Goal: Task Accomplishment & Management: Complete application form

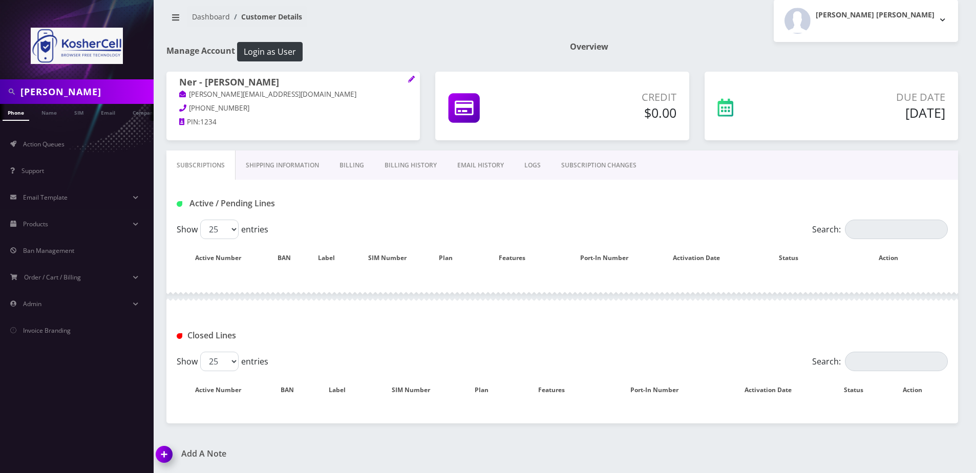
scroll to position [11, 0]
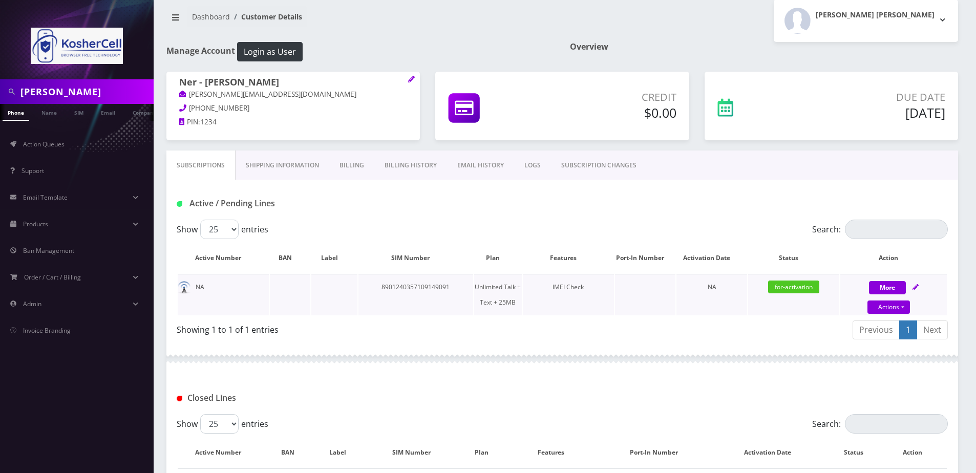
click at [912, 286] on div "More Actions Suspend Close Unpause Swap Sim Confirm" at bounding box center [893, 295] width 107 height 31
select select "364"
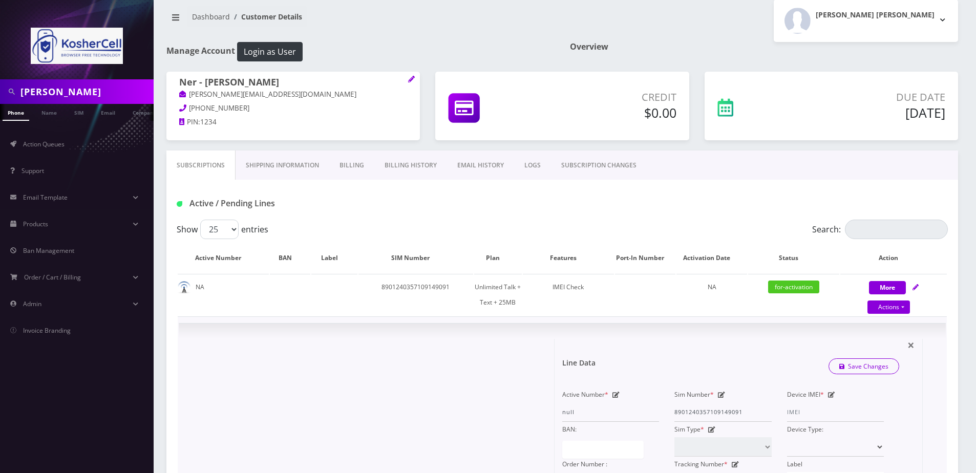
scroll to position [113, 0]
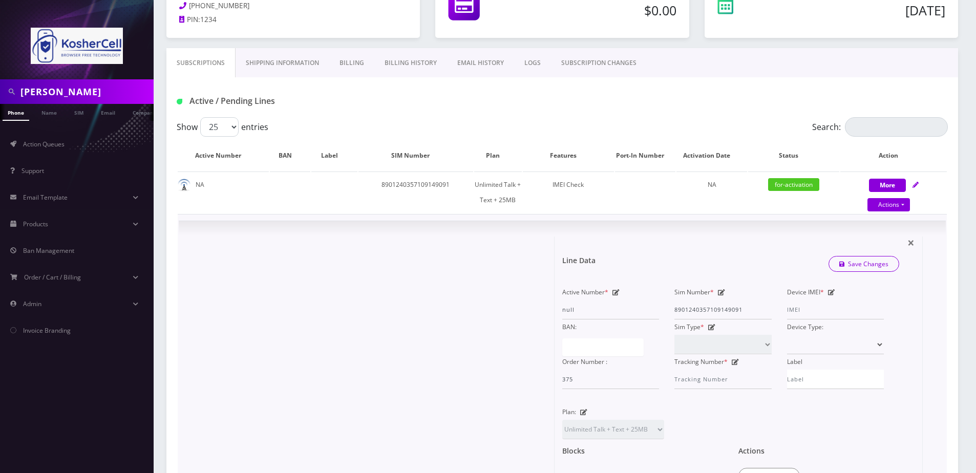
click at [832, 294] on icon at bounding box center [831, 292] width 7 height 6
click at [826, 315] on input "Device IMEI *" at bounding box center [835, 309] width 97 height 19
paste input "990016033216431"
type input "990016033216431"
click at [854, 269] on link "Save Changes" at bounding box center [863, 264] width 71 height 16
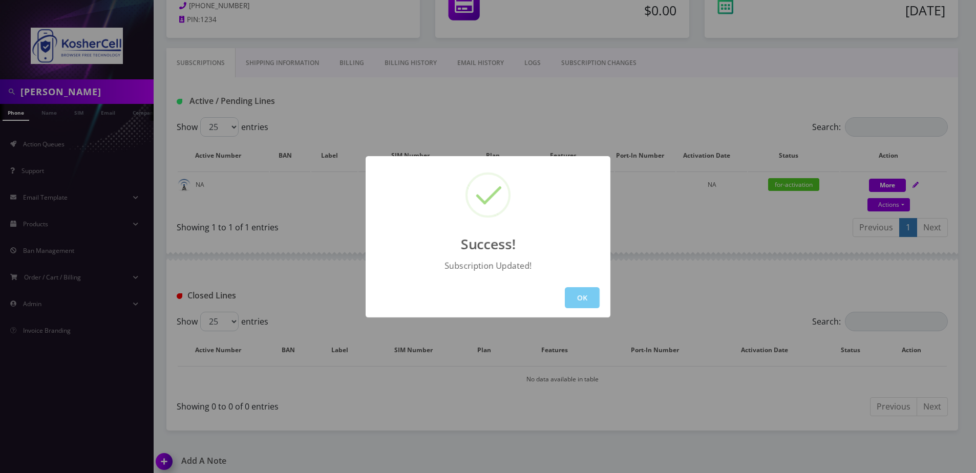
click at [573, 289] on button "OK" at bounding box center [582, 297] width 35 height 21
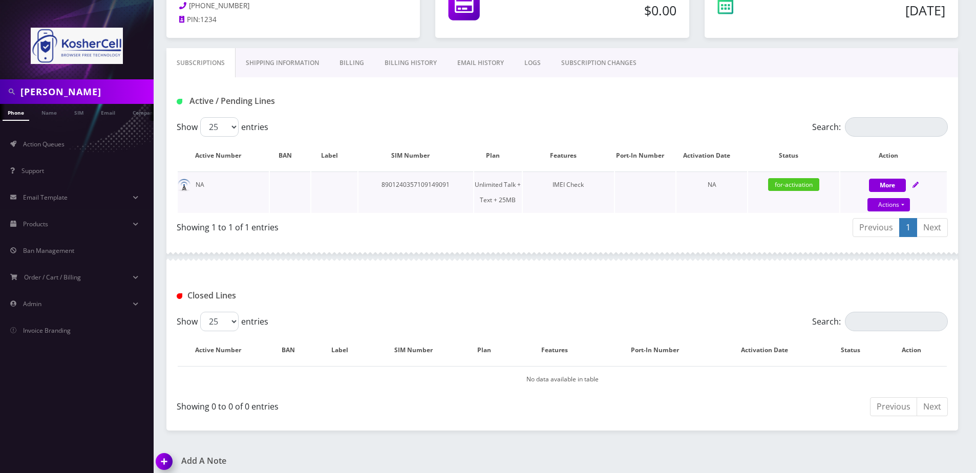
click at [915, 187] on icon at bounding box center [915, 185] width 6 height 6
select select "364"
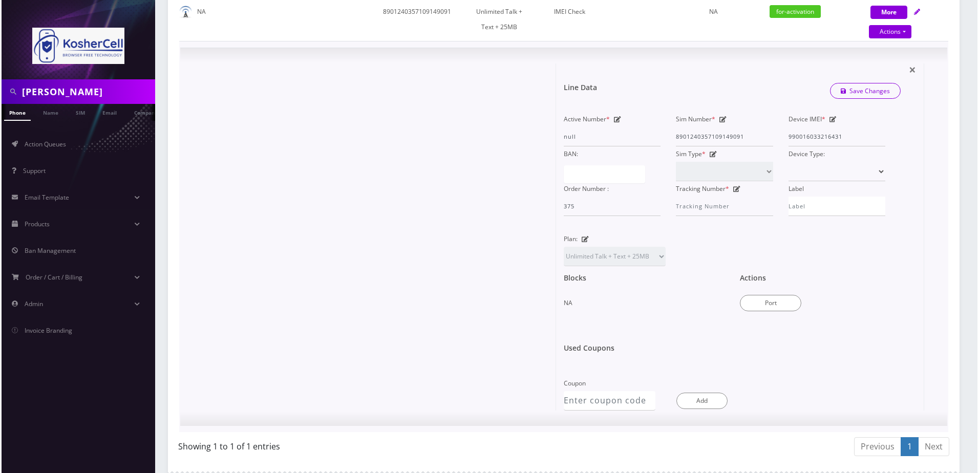
scroll to position [369, 0]
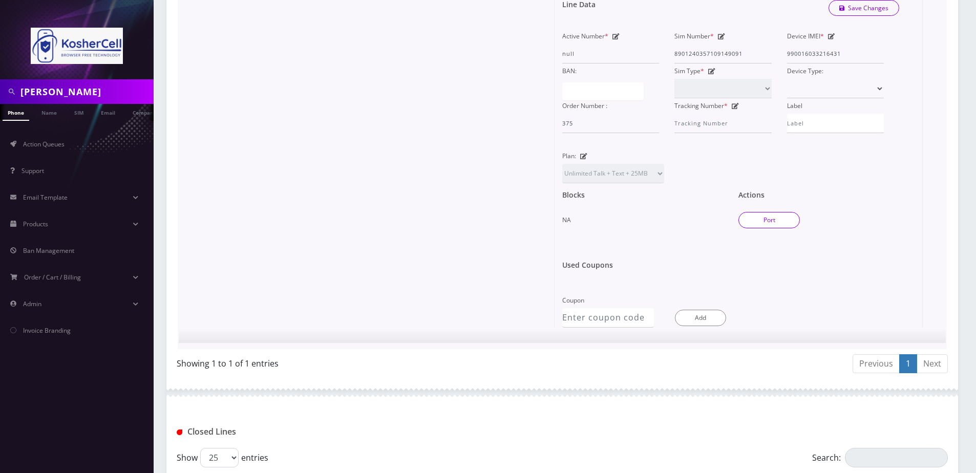
click at [773, 212] on button "Port" at bounding box center [768, 220] width 61 height 16
type input "8901240357109149091"
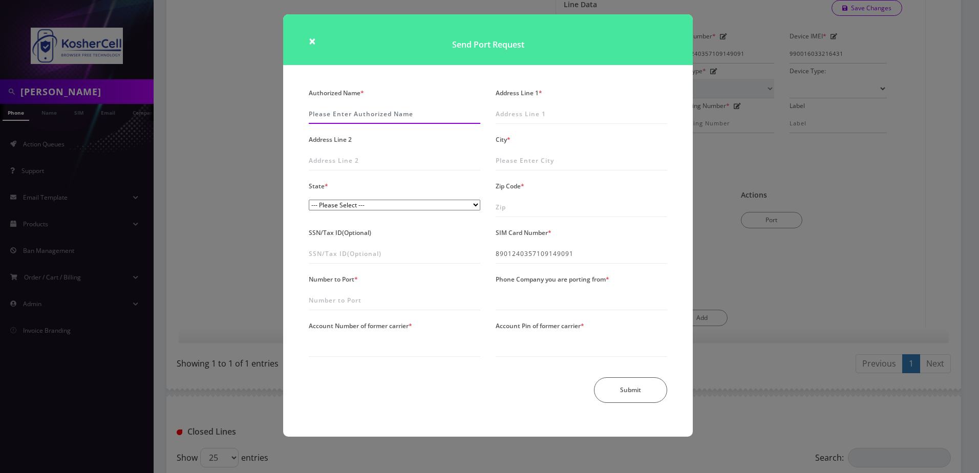
click at [380, 115] on input "Authorized Name *" at bounding box center [395, 113] width 172 height 19
paste input "[PERSON_NAME]"
type input "[PERSON_NAME]"
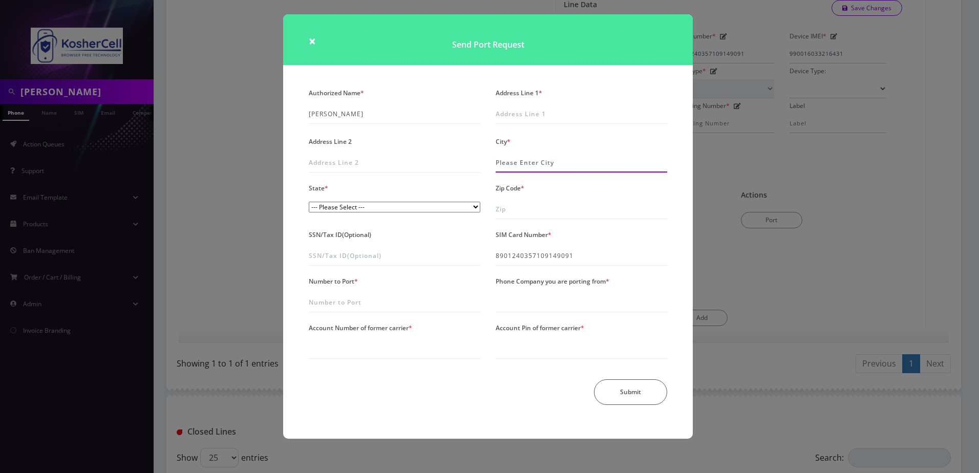
click at [534, 163] on input "City *" at bounding box center [582, 162] width 172 height 19
click at [528, 97] on label "Address Line 1 *" at bounding box center [519, 93] width 47 height 15
click at [528, 104] on input "Address Line 1 *" at bounding box center [582, 113] width 172 height 19
click at [530, 115] on input "Address Line 1 *" at bounding box center [582, 113] width 172 height 19
paste input "[STREET_ADDRESS][PERSON_NAME]"
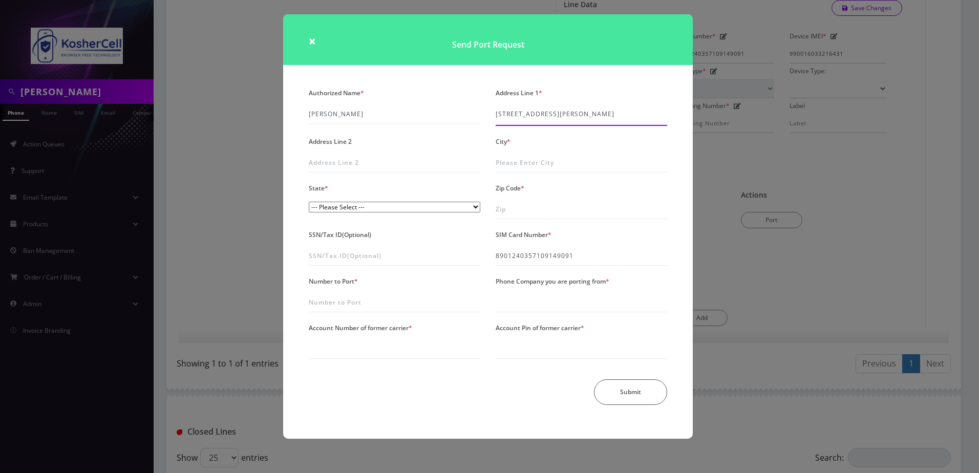
type input "[STREET_ADDRESS][PERSON_NAME]"
click at [520, 162] on input "City *" at bounding box center [582, 162] width 172 height 19
type input "[GEOGRAPHIC_DATA]"
select select "MD"
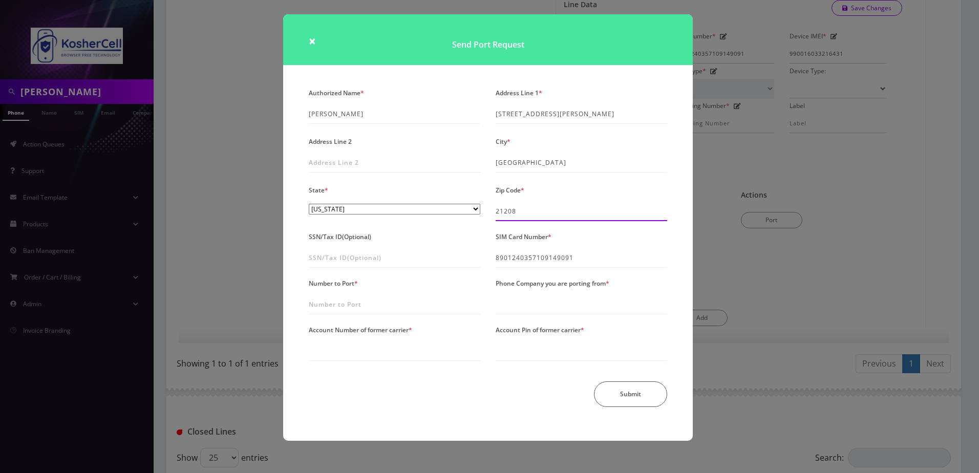
type input "21208"
click at [449, 239] on div "SSN/Tax ID(Optional)" at bounding box center [394, 248] width 187 height 38
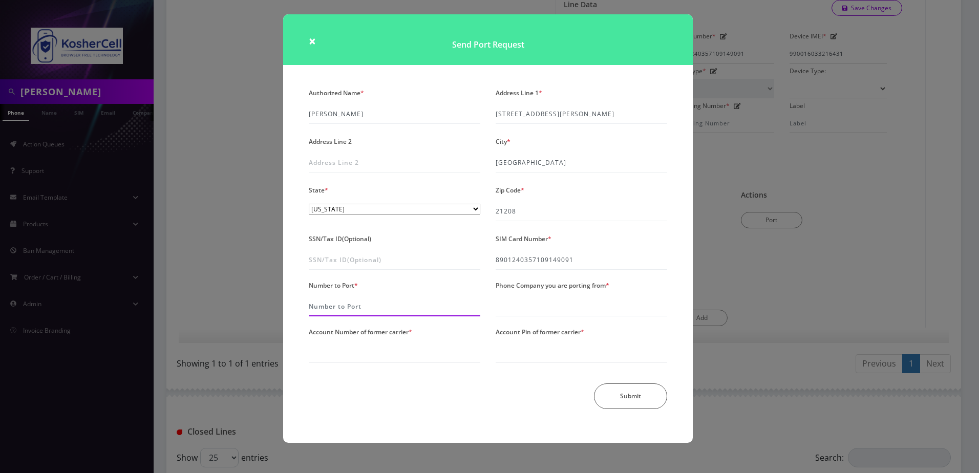
click at [380, 306] on input "Number to Port *" at bounding box center [395, 306] width 172 height 19
paste input "9178082183"
type input "9178082183"
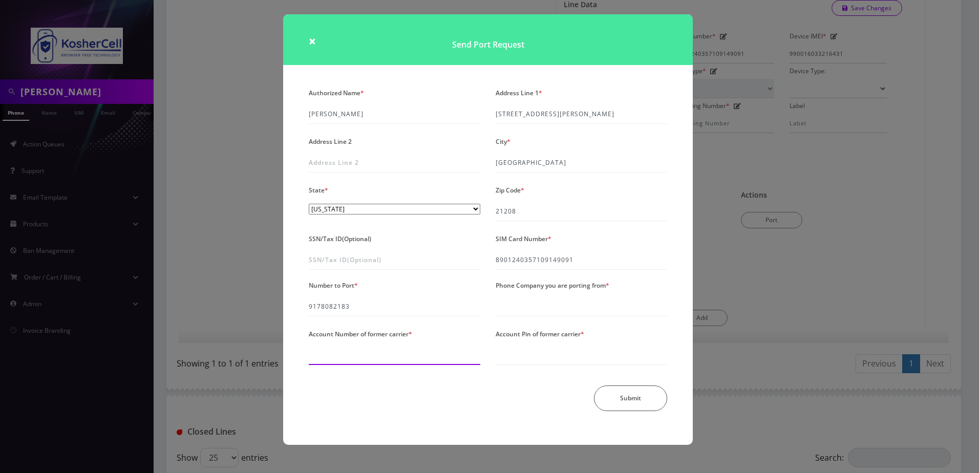
click at [358, 363] on input "Account Number of former carrier *" at bounding box center [395, 355] width 172 height 19
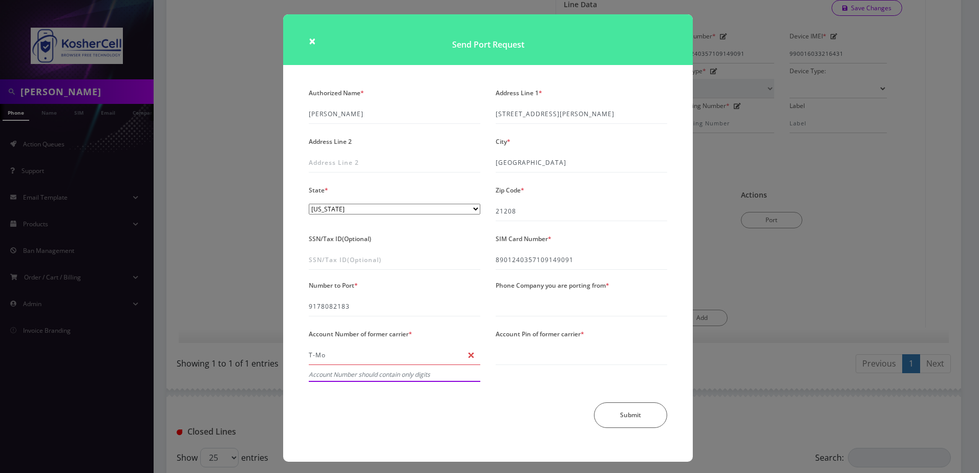
type input "T0Mobile"
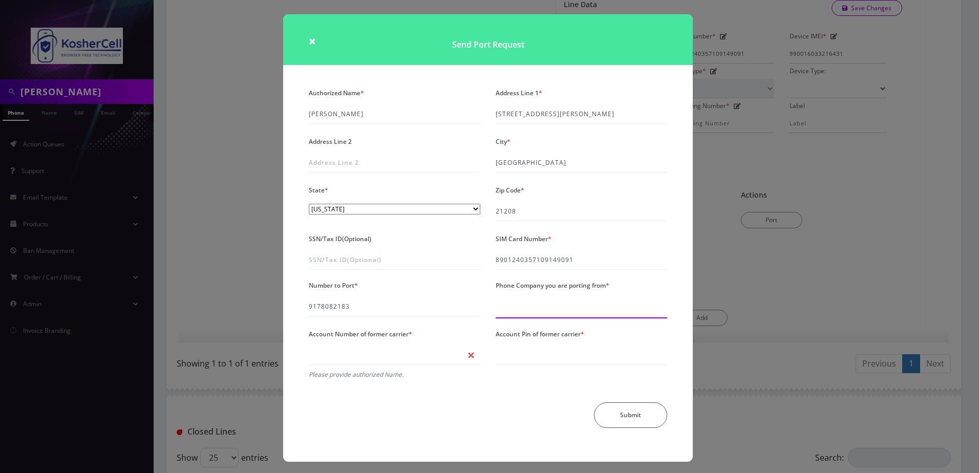
click at [524, 307] on input "Phone Company you are porting from *" at bounding box center [582, 306] width 172 height 19
click at [381, 351] on input "Account Number of former carrier *" at bounding box center [395, 355] width 172 height 19
paste input "38749398"
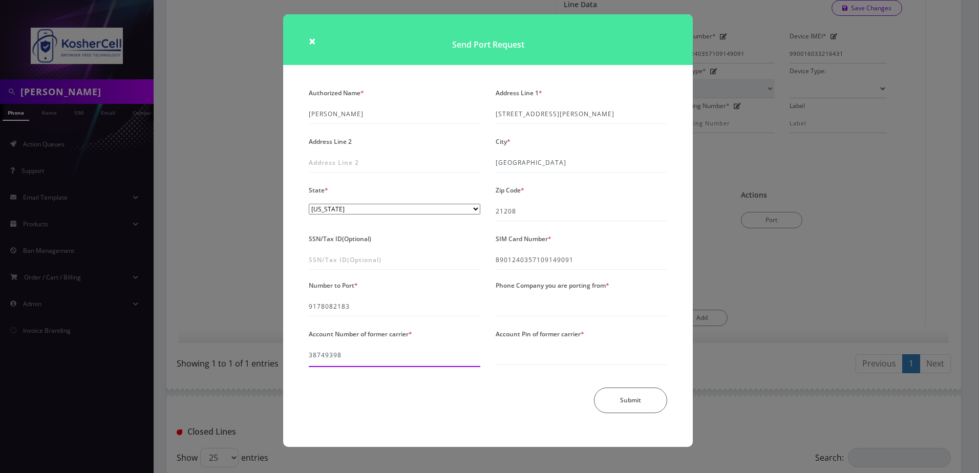
type input "38749398"
click at [598, 361] on input "Account Pin of former carrier *" at bounding box center [582, 355] width 172 height 19
paste input "676289"
type input "676289"
click at [506, 305] on input "Phone Company you are porting from *" at bounding box center [582, 306] width 172 height 19
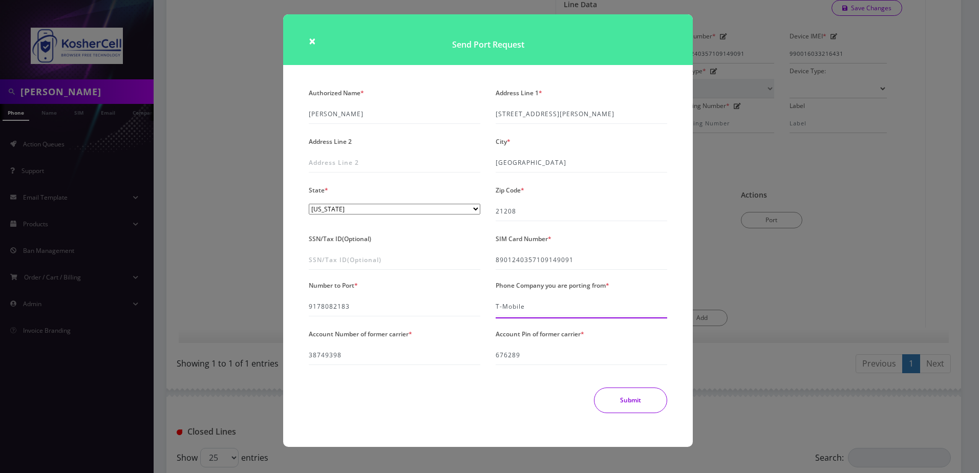
type input "T-Mobile"
click at [623, 397] on button "Submit" at bounding box center [630, 401] width 73 height 26
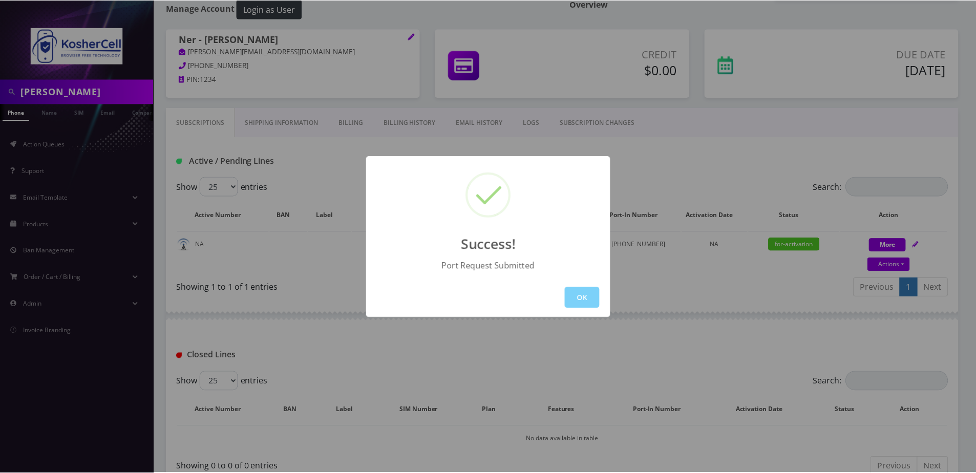
scroll to position [120, 0]
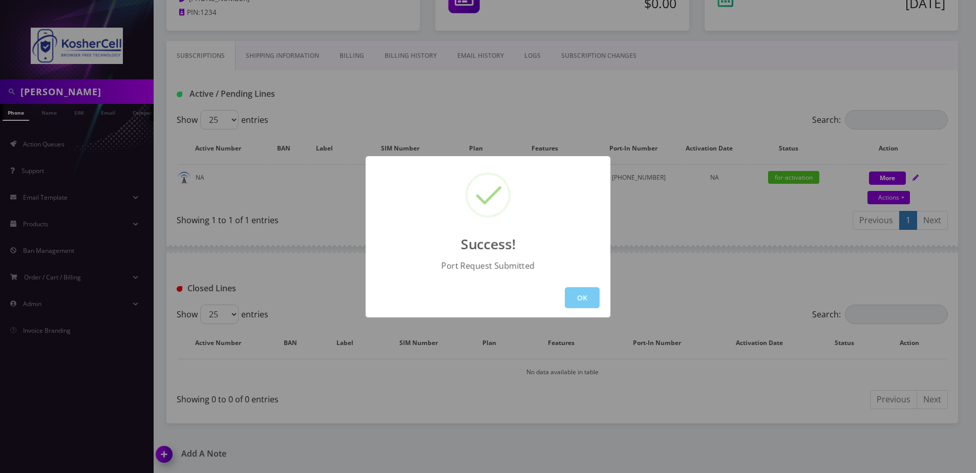
click at [591, 292] on button "OK" at bounding box center [582, 297] width 35 height 21
